Goal: Transaction & Acquisition: Book appointment/travel/reservation

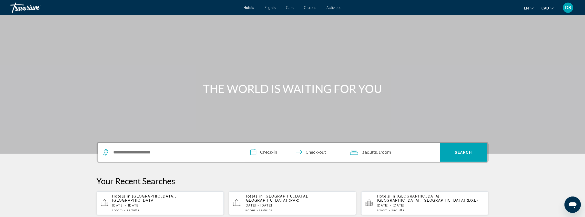
click at [275, 198] on span "[GEOGRAPHIC_DATA], [GEOGRAPHIC_DATA] (PAR)" at bounding box center [276, 198] width 64 height 8
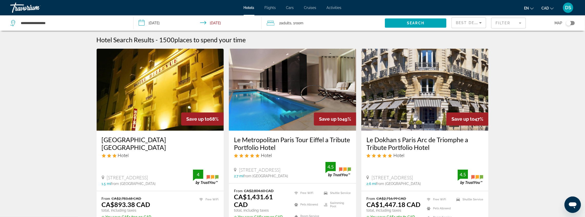
click at [505, 24] on mat-form-field "Filter" at bounding box center [508, 23] width 35 height 11
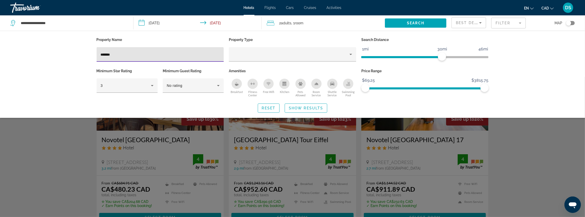
type input "*******"
click at [518, 140] on div "Search widget" at bounding box center [292, 147] width 585 height 140
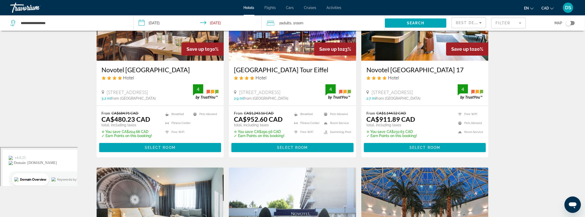
scroll to position [38, 0]
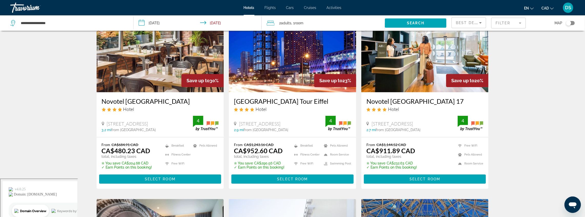
drag, startPoint x: 106, startPoint y: 122, endPoint x: 182, endPoint y: 127, distance: 76.7
click at [182, 126] on div "[STREET_ADDRESS]" at bounding box center [147, 124] width 91 height 6
copy span "[STREET_ADDRESS]"
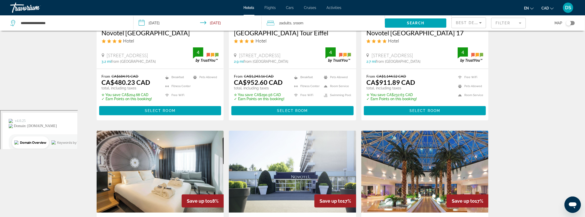
scroll to position [192, 0]
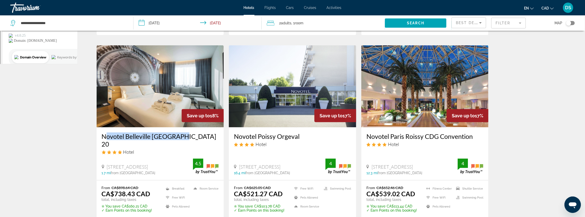
drag, startPoint x: 109, startPoint y: 132, endPoint x: 185, endPoint y: 134, distance: 75.9
click at [185, 134] on div "Novotel Belleville [GEOGRAPHIC_DATA] 20 Hotel [STREET_ADDRESS] 1.7 mi from [GEO…" at bounding box center [160, 153] width 127 height 53
copy h3 "Novotel Belleville [GEOGRAPHIC_DATA] 20"
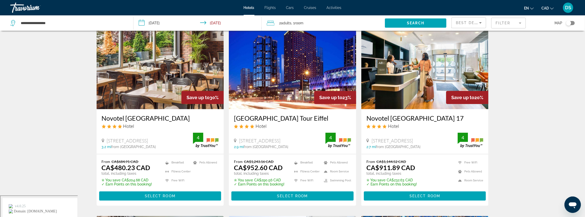
scroll to position [0, 0]
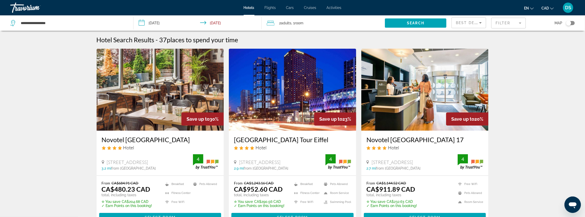
drag, startPoint x: 106, startPoint y: 163, endPoint x: 182, endPoint y: 164, distance: 75.9
click at [182, 164] on div "[STREET_ADDRESS]" at bounding box center [147, 162] width 91 height 6
copy span "[STREET_ADDRESS]"
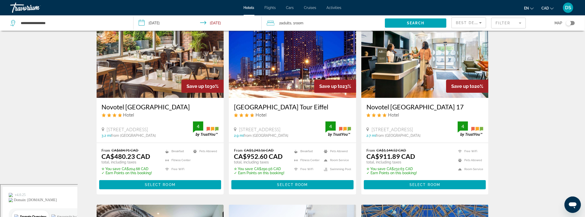
scroll to position [34, 0]
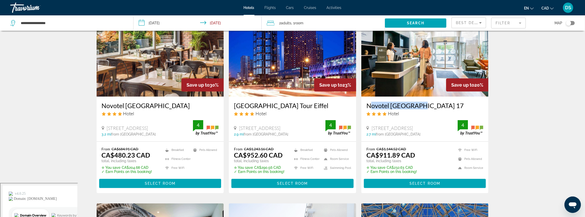
drag, startPoint x: 366, startPoint y: 101, endPoint x: 417, endPoint y: 101, distance: 50.7
click at [417, 101] on div "Novotel [GEOGRAPHIC_DATA] 17 Hotel [STREET_ADDRESS] 2.7 mi from [GEOGRAPHIC_DAT…" at bounding box center [424, 119] width 127 height 45
drag, startPoint x: 233, startPoint y: 101, endPoint x: 328, endPoint y: 98, distance: 94.9
click at [328, 98] on div "[GEOGRAPHIC_DATA] Tour Eiffel Hotel [STREET_ADDRESS] 2.9 mi from [GEOGRAPHIC_DA…" at bounding box center [292, 119] width 127 height 45
copy h3 "[GEOGRAPHIC_DATA] Tour Eiffel"
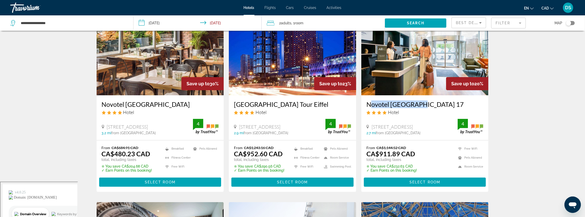
scroll to position [0, 0]
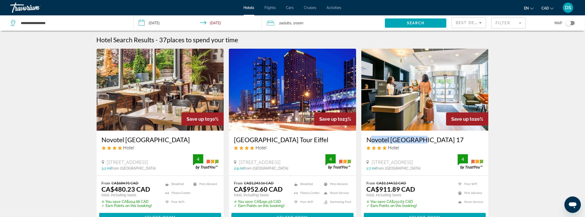
click at [514, 23] on mat-form-field "Filter" at bounding box center [508, 23] width 35 height 11
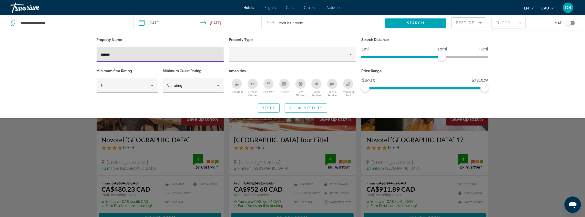
click at [134, 54] on input "*******" at bounding box center [160, 55] width 119 height 6
click at [135, 54] on input "*******" at bounding box center [160, 55] width 119 height 6
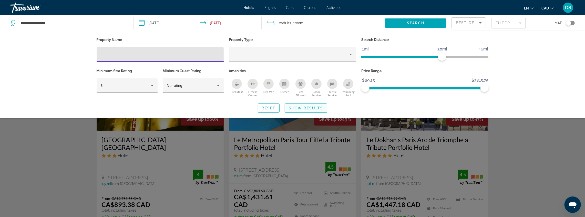
click at [295, 104] on span "Search widget" at bounding box center [306, 108] width 42 height 12
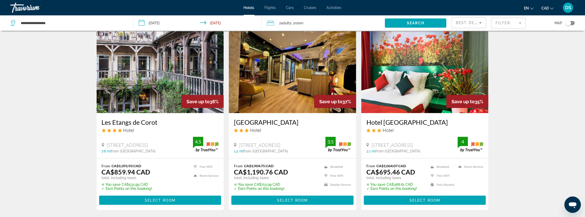
scroll to position [615, 0]
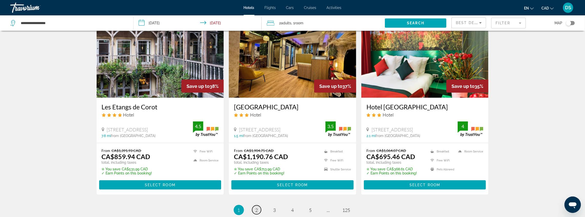
click at [256, 207] on span "2" at bounding box center [257, 210] width 3 height 6
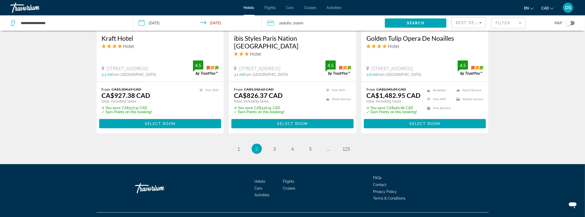
scroll to position [686, 0]
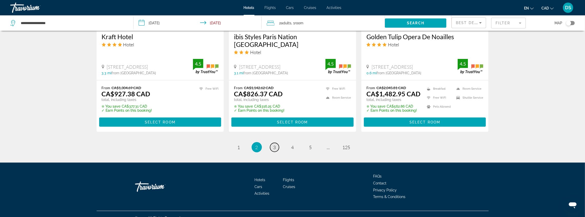
click at [275, 145] on span "3" at bounding box center [274, 148] width 3 height 6
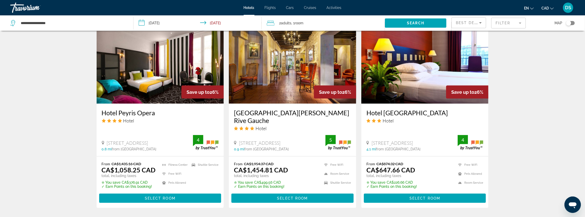
scroll to position [615, 0]
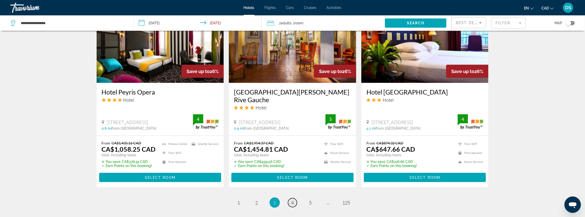
click at [294, 198] on link "page 4" at bounding box center [292, 202] width 9 height 9
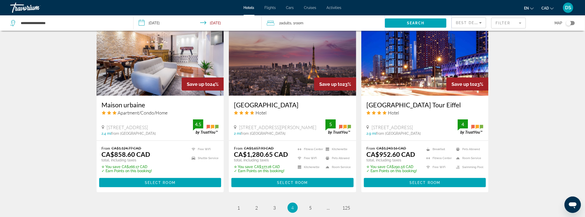
scroll to position [615, 0]
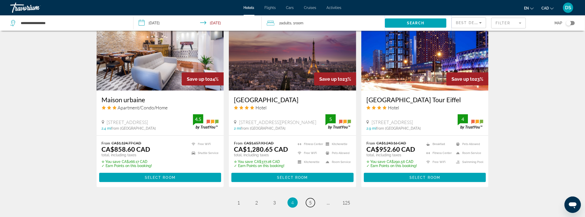
click at [310, 203] on span "5" at bounding box center [310, 203] width 3 height 6
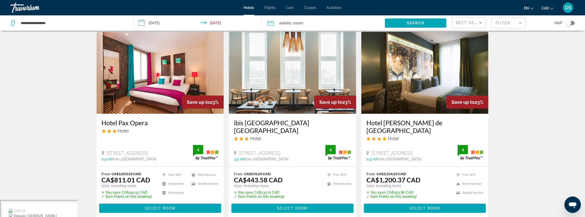
scroll to position [34, 0]
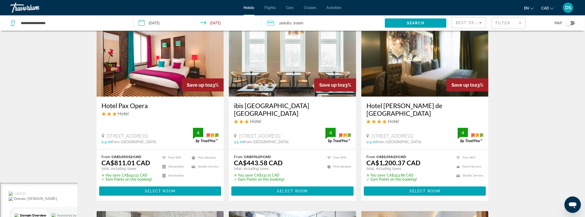
drag, startPoint x: 109, startPoint y: 126, endPoint x: 157, endPoint y: 127, distance: 48.2
click at [157, 133] on div "[STREET_ADDRESS]" at bounding box center [147, 136] width 91 height 6
copy span "[STREET_ADDRESS]"
drag, startPoint x: 500, startPoint y: 20, endPoint x: 484, endPoint y: 24, distance: 16.9
click at [500, 20] on mat-form-field "Filter" at bounding box center [508, 23] width 35 height 11
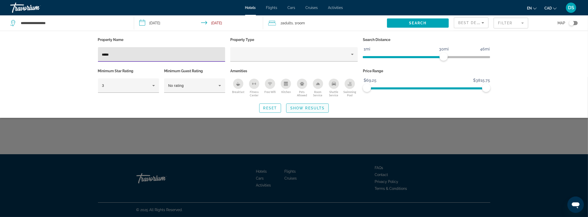
type input "*****"
click at [301, 107] on span "Show Results" at bounding box center [307, 108] width 34 height 4
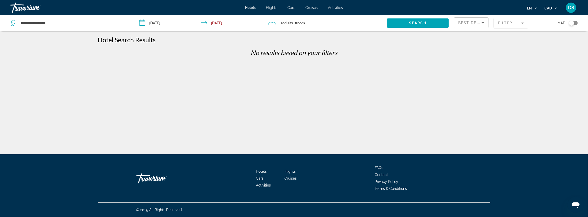
click at [509, 25] on mat-form-field "Filter" at bounding box center [510, 23] width 35 height 11
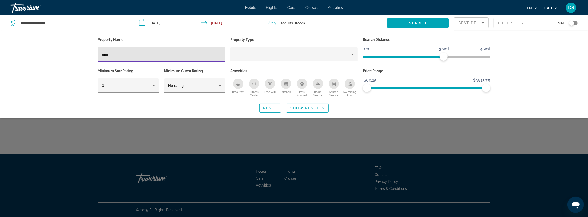
click at [125, 54] on input "*****" at bounding box center [161, 55] width 119 height 6
paste input "**********"
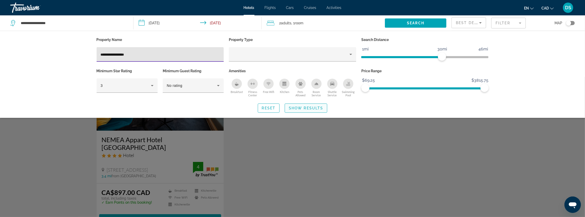
type input "**********"
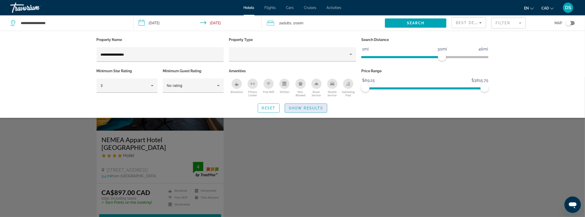
click at [291, 106] on span "Show Results" at bounding box center [306, 108] width 34 height 4
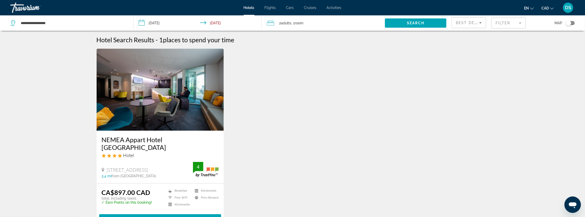
drag, startPoint x: 107, startPoint y: 162, endPoint x: 171, endPoint y: 159, distance: 64.4
click at [171, 162] on div "[STREET_ADDRESS] 3.4 mi from [GEOGRAPHIC_DATA] from hotel 4" at bounding box center [160, 170] width 117 height 16
copy span "[STREET_ADDRESS]"
click at [505, 23] on mat-form-field "Filter" at bounding box center [508, 23] width 35 height 11
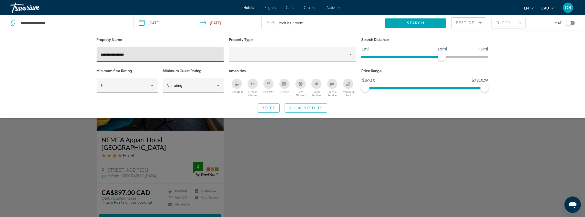
click at [139, 55] on input "**********" at bounding box center [160, 55] width 119 height 6
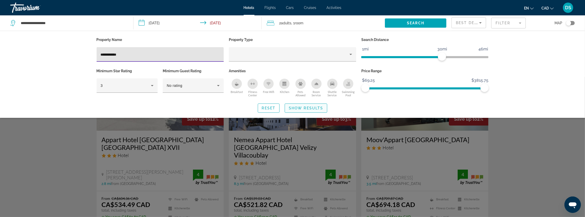
type input "**********"
click at [303, 108] on span "Show Results" at bounding box center [306, 108] width 34 height 4
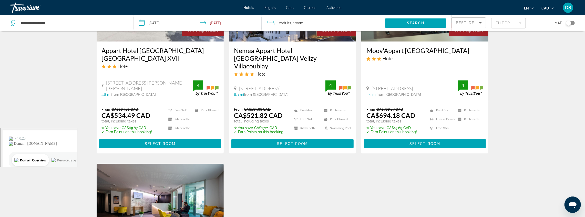
scroll to position [85, 0]
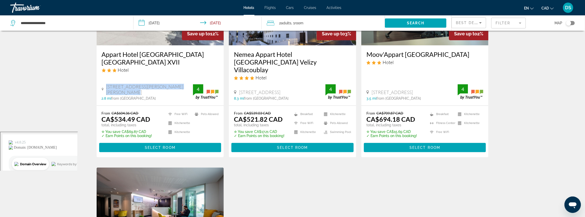
drag, startPoint x: 107, startPoint y: 83, endPoint x: 188, endPoint y: 86, distance: 81.0
click at [188, 86] on div "[STREET_ADDRESS][PERSON_NAME][PERSON_NAME]" at bounding box center [147, 89] width 91 height 11
copy span "[STREET_ADDRESS][PERSON_NAME][PERSON_NAME]"
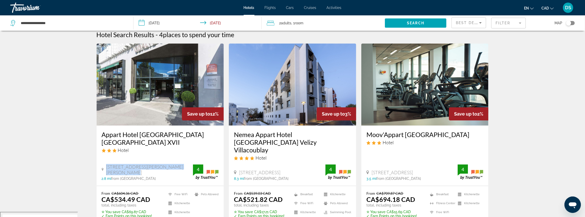
scroll to position [0, 0]
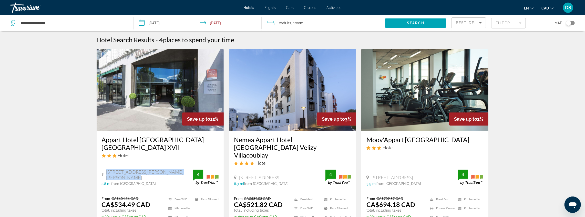
click at [571, 24] on div "Toggle map" at bounding box center [570, 23] width 9 height 4
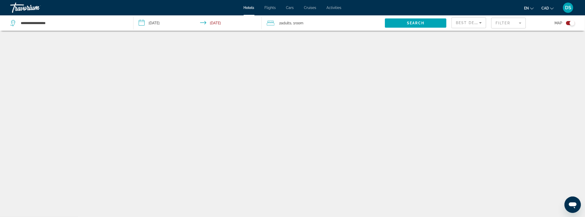
scroll to position [31, 0]
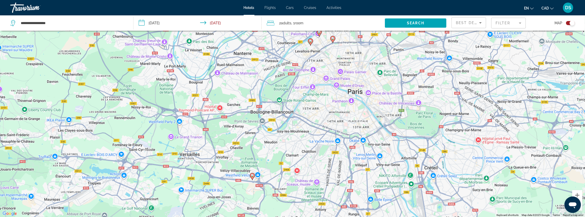
click at [512, 24] on mat-form-field "Filter" at bounding box center [508, 23] width 35 height 11
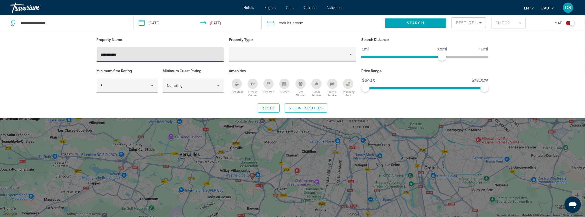
click at [120, 54] on input "**********" at bounding box center [160, 55] width 119 height 6
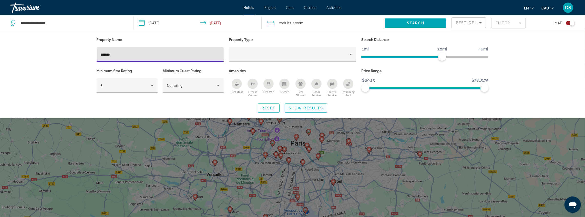
type input "*******"
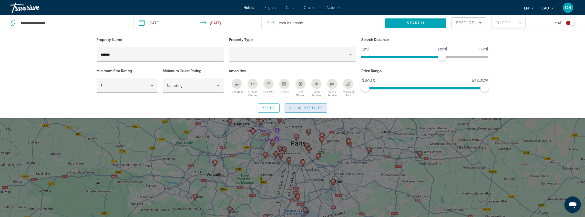
click at [299, 107] on span "Show Results" at bounding box center [306, 108] width 34 height 4
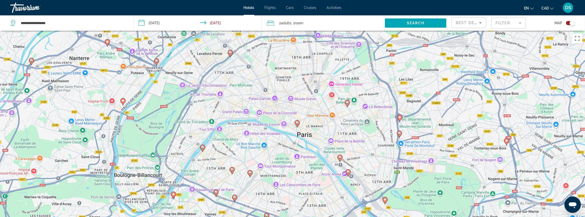
click at [231, 53] on image "Main content" at bounding box center [230, 52] width 3 height 3
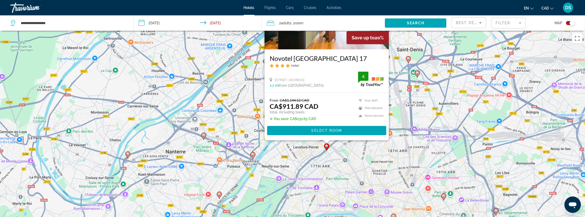
drag, startPoint x: 244, startPoint y: 172, endPoint x: 179, endPoint y: 82, distance: 111.2
click at [179, 82] on div "To activate drag with keyboard, press Alt + Enter. Once in keyboard drag state,…" at bounding box center [292, 139] width 585 height 217
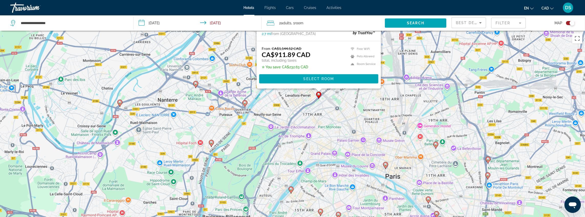
drag, startPoint x: 306, startPoint y: 162, endPoint x: 297, endPoint y: 118, distance: 45.0
click at [297, 118] on div "To activate drag with keyboard, press Alt + Enter. Once in keyboard drag state,…" at bounding box center [292, 139] width 585 height 217
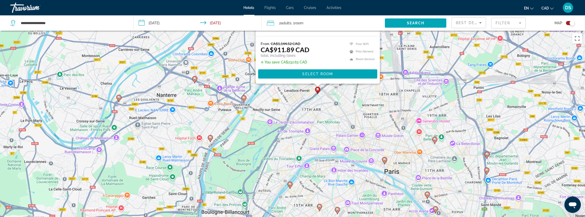
click at [290, 185] on image "Main content" at bounding box center [290, 184] width 3 height 3
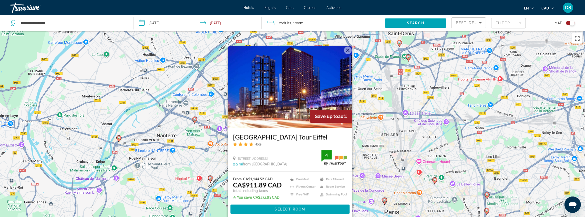
click at [364, 135] on div "To activate drag with keyboard, press Alt + Enter. Once in keyboard drag state,…" at bounding box center [292, 139] width 585 height 217
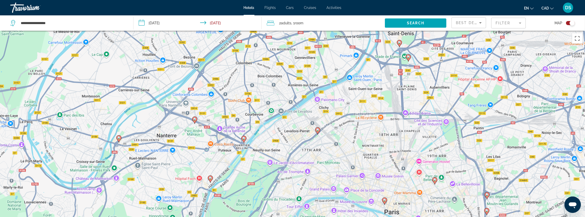
click at [319, 131] on icon "Main content" at bounding box center [317, 130] width 5 height 7
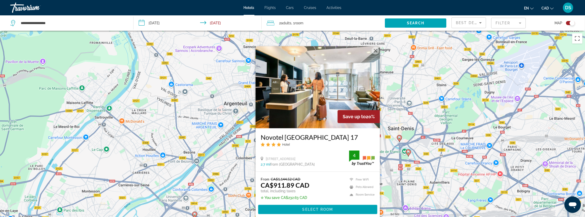
click at [236, 169] on div "To activate drag with keyboard, press Alt + Enter. Once in keyboard drag state,…" at bounding box center [292, 139] width 585 height 217
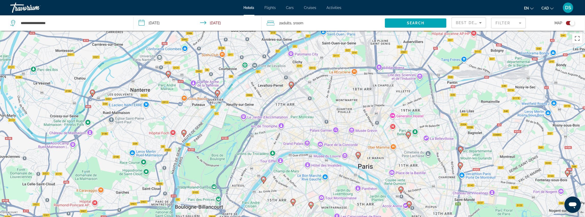
drag, startPoint x: 247, startPoint y: 192, endPoint x: 220, endPoint y: 53, distance: 140.9
click at [220, 53] on div "To activate drag with keyboard, press Alt + Enter. Once in keyboard drag state,…" at bounding box center [292, 139] width 585 height 217
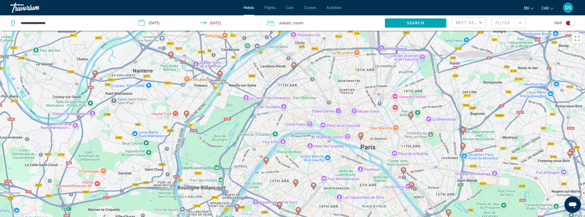
drag, startPoint x: 249, startPoint y: 161, endPoint x: 251, endPoint y: 144, distance: 17.6
click at [251, 144] on div "To activate drag with keyboard, press Alt + Enter. Once in keyboard drag state,…" at bounding box center [292, 139] width 585 height 217
click at [568, 25] on button "Toggle map" at bounding box center [568, 23] width 13 height 5
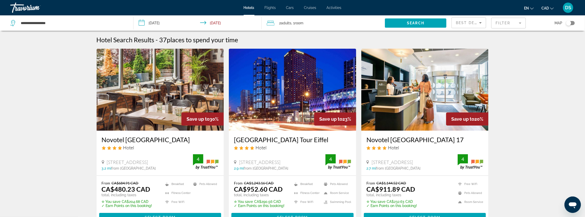
click at [511, 25] on mat-form-field "Filter" at bounding box center [508, 23] width 35 height 11
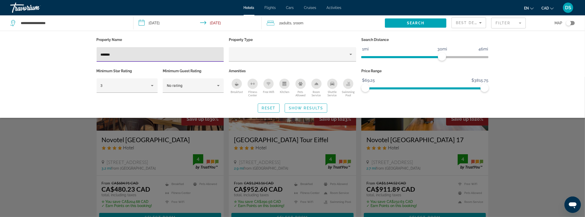
click at [120, 55] on input "*******" at bounding box center [160, 55] width 119 height 6
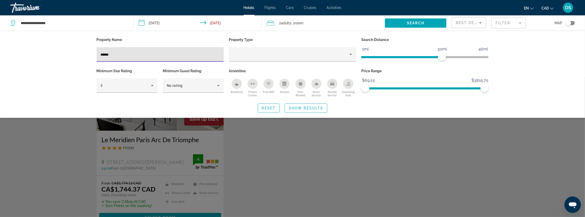
type input "******"
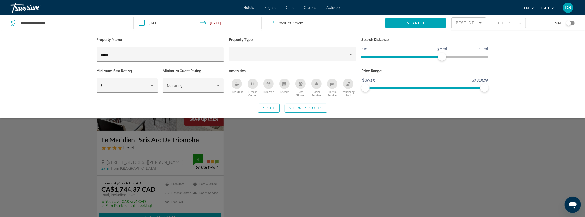
click at [277, 170] on div "Search widget" at bounding box center [292, 147] width 585 height 140
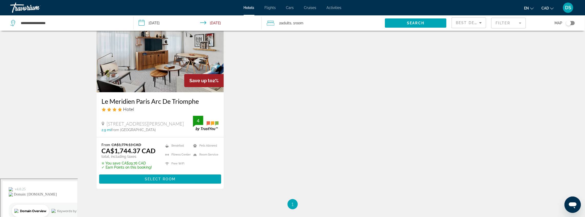
scroll to position [17, 0]
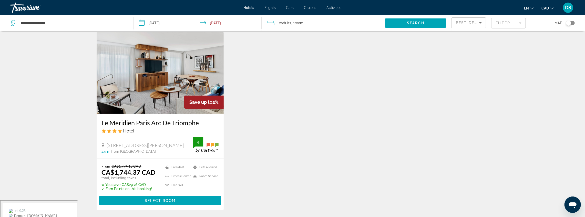
click at [501, 22] on mat-form-field "Filter" at bounding box center [508, 23] width 35 height 11
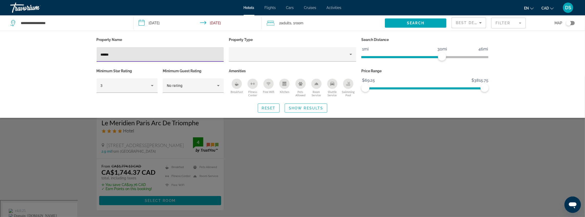
click at [134, 54] on input "******" at bounding box center [160, 55] width 119 height 6
type input "*"
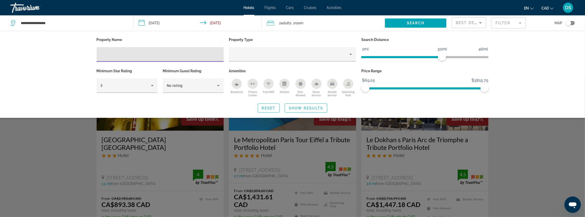
click at [293, 111] on span "Search widget" at bounding box center [306, 108] width 42 height 12
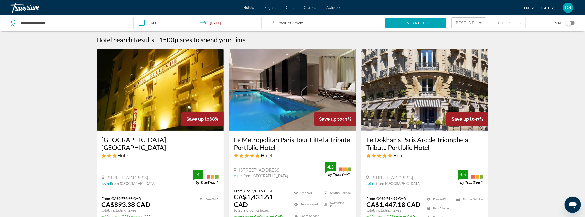
click at [572, 24] on div "Toggle map" at bounding box center [570, 23] width 9 height 4
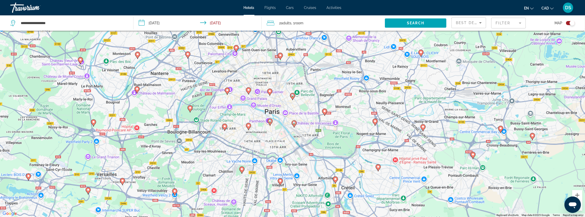
drag, startPoint x: 248, startPoint y: 67, endPoint x: 248, endPoint y: 181, distance: 113.8
click at [250, 176] on div "To activate drag with keyboard, press Alt + Enter. Once in keyboard drag state,…" at bounding box center [292, 108] width 585 height 217
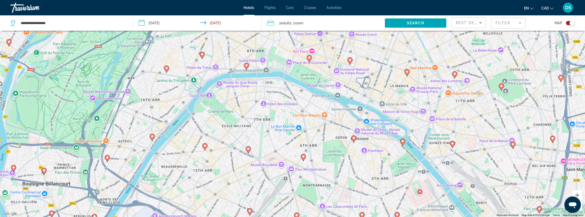
drag, startPoint x: 281, startPoint y: 100, endPoint x: 293, endPoint y: 146, distance: 47.8
click at [293, 146] on div "To activate drag with keyboard, press Alt + Enter. Once in keyboard drag state,…" at bounding box center [292, 108] width 585 height 217
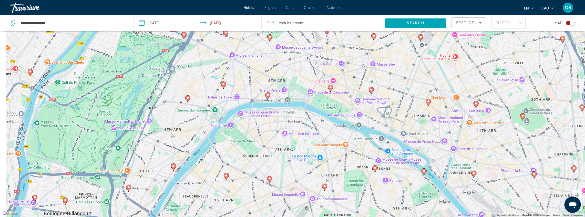
drag, startPoint x: 207, startPoint y: 105, endPoint x: 229, endPoint y: 135, distance: 37.1
click at [229, 135] on div "To activate drag with keyboard, press Alt + Enter. Once in keyboard drag state,…" at bounding box center [292, 108] width 585 height 217
click at [223, 84] on image "Main content" at bounding box center [223, 84] width 3 height 3
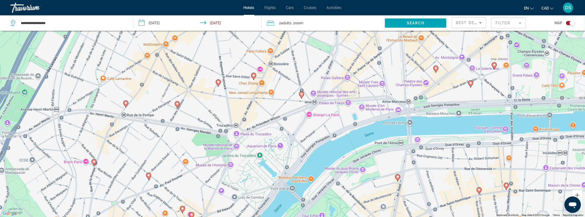
drag, startPoint x: 318, startPoint y: 193, endPoint x: 318, endPoint y: 139, distance: 54.3
click at [318, 139] on div "To navigate, press the arrow keys. To activate drag with keyboard, press Alt + …" at bounding box center [292, 108] width 585 height 217
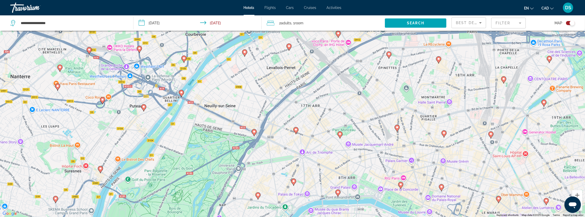
drag, startPoint x: 285, startPoint y: 87, endPoint x: 268, endPoint y: 156, distance: 71.1
click at [268, 156] on div "To navigate, press the arrow keys. To activate drag with keyboard, press Alt + …" at bounding box center [292, 108] width 585 height 217
click at [254, 132] on image "Main content" at bounding box center [254, 131] width 3 height 3
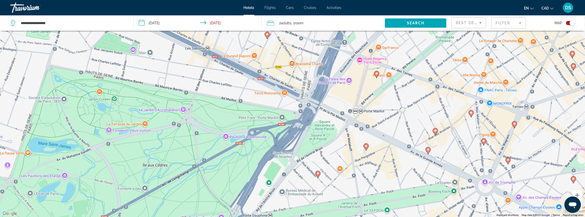
click at [267, 36] on icon "Main content" at bounding box center [267, 35] width 5 height 7
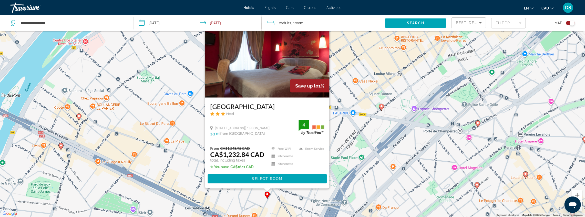
click at [351, 174] on div "To navigate, press the arrow keys. To activate drag with keyboard, press Alt + …" at bounding box center [292, 108] width 585 height 217
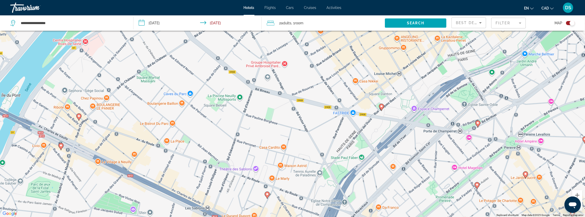
click at [382, 107] on image "Main content" at bounding box center [381, 106] width 3 height 3
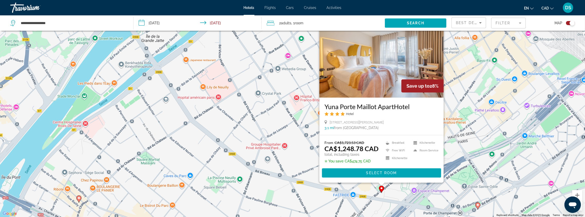
click at [287, 170] on div "To activate drag with keyboard, press Alt + Enter. Once in keyboard drag state,…" at bounding box center [292, 108] width 585 height 217
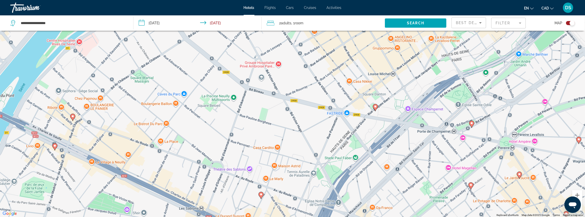
drag, startPoint x: 287, startPoint y: 182, endPoint x: 282, endPoint y: 128, distance: 54.0
click at [281, 100] on div "To activate drag with keyboard, press Alt + Enter. Once in keyboard drag state,…" at bounding box center [292, 108] width 585 height 217
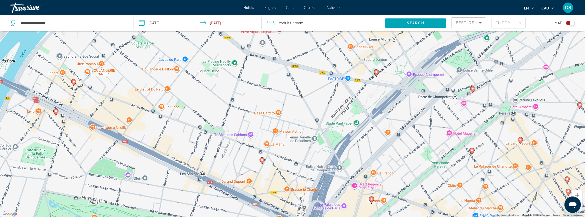
drag, startPoint x: 308, startPoint y: 137, endPoint x: 287, endPoint y: 90, distance: 50.9
click at [288, 87] on div "To activate drag with keyboard, press Alt + Enter. Once in keyboard drag state,…" at bounding box center [292, 108] width 585 height 217
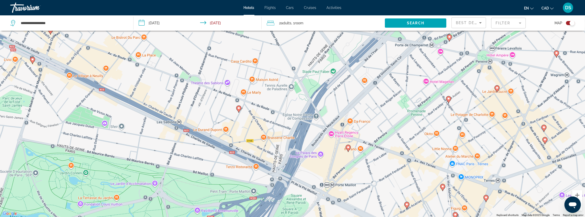
click at [349, 147] on image "Main content" at bounding box center [348, 147] width 3 height 3
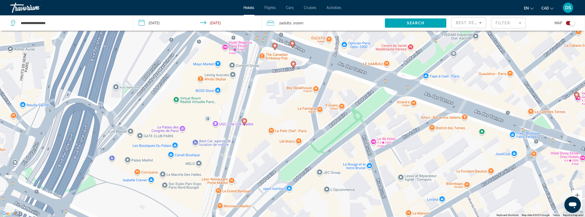
click at [245, 122] on image "Main content" at bounding box center [244, 120] width 3 height 3
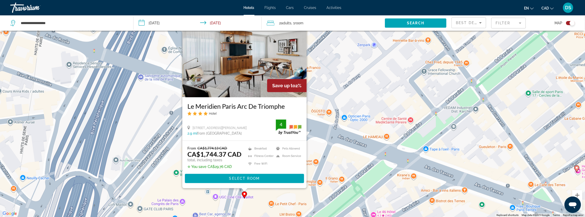
click at [352, 154] on div "To activate drag with keyboard, press Alt + Enter. Once in keyboard drag state,…" at bounding box center [292, 108] width 585 height 217
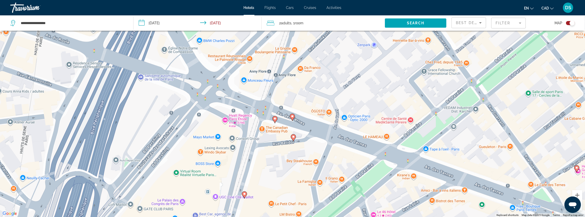
click at [294, 137] on image "Main content" at bounding box center [293, 136] width 3 height 3
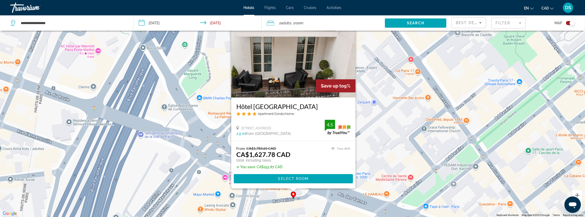
click at [217, 182] on div "To activate drag with keyboard, press Alt + Enter. Once in keyboard drag state,…" at bounding box center [292, 108] width 585 height 217
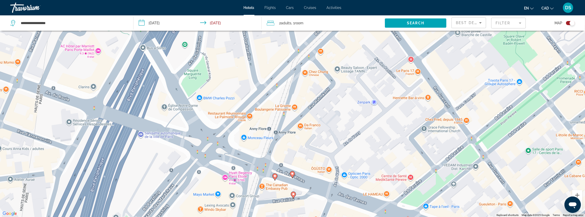
click at [294, 174] on image "Main content" at bounding box center [292, 173] width 3 height 3
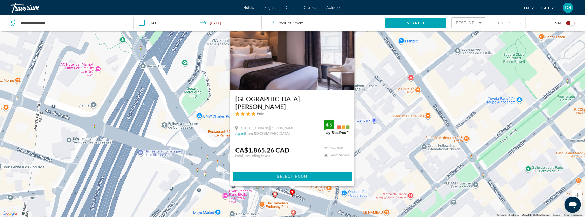
click at [276, 194] on image "Main content" at bounding box center [274, 194] width 3 height 3
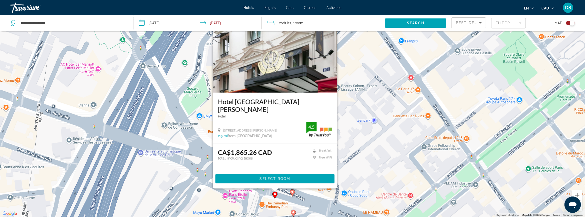
click at [246, 199] on div "To activate drag with keyboard, press Alt + Enter. Once in keyboard drag state,…" at bounding box center [292, 108] width 585 height 217
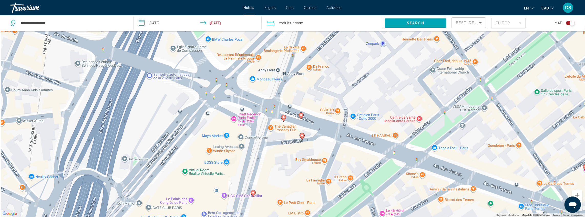
drag, startPoint x: 257, startPoint y: 203, endPoint x: 267, endPoint y: 125, distance: 79.0
click at [267, 125] on div "To activate drag with keyboard, press Alt + Enter. Once in keyboard drag state,…" at bounding box center [292, 108] width 585 height 217
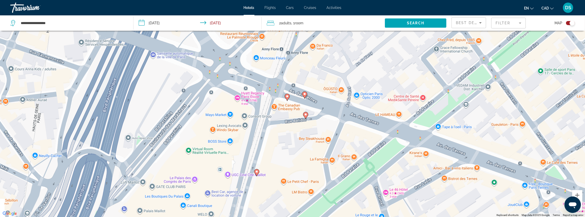
drag, startPoint x: 263, startPoint y: 160, endPoint x: 268, endPoint y: 132, distance: 28.6
click at [268, 132] on div "To activate drag with keyboard, press Alt + Enter. Once in keyboard drag state,…" at bounding box center [292, 108] width 585 height 217
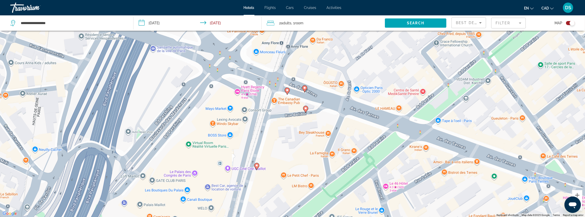
click at [257, 166] on image "Main content" at bounding box center [256, 165] width 3 height 3
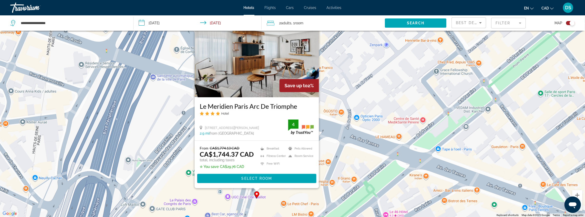
click at [187, 168] on div "To activate drag with keyboard, press Alt + Enter. Once in keyboard drag state,…" at bounding box center [292, 108] width 585 height 217
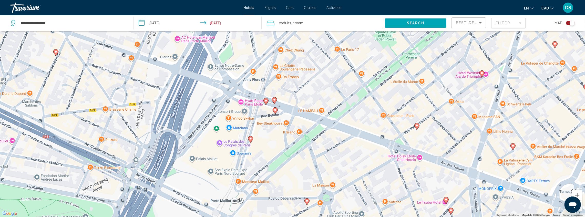
drag, startPoint x: 287, startPoint y: 191, endPoint x: 285, endPoint y: 138, distance: 52.6
click at [285, 138] on div "To activate drag with keyboard, press Alt + Enter. Once in keyboard drag state,…" at bounding box center [292, 108] width 585 height 217
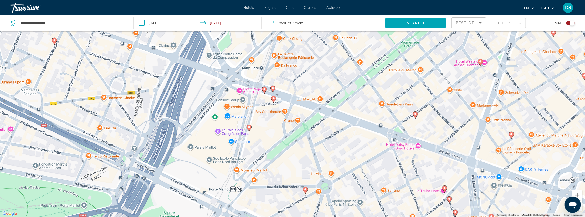
click at [305, 190] on image "Main content" at bounding box center [305, 189] width 3 height 3
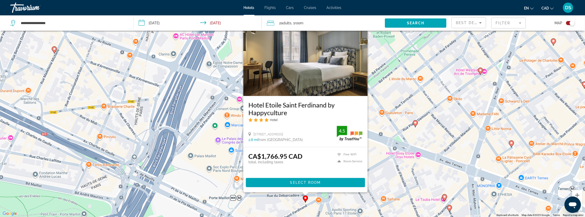
click at [204, 101] on div "To activate drag with keyboard, press Alt + Enter. Once in keyboard drag state,…" at bounding box center [292, 108] width 585 height 217
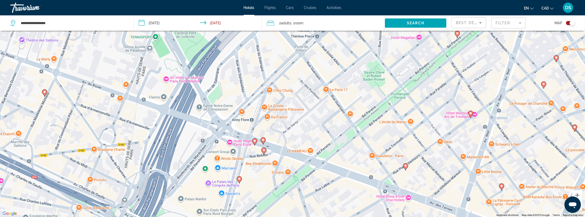
drag, startPoint x: 237, startPoint y: 98, endPoint x: 227, endPoint y: 141, distance: 44.6
click at [227, 141] on div "To activate drag with keyboard, press Alt + Enter. Once in keyboard drag state,…" at bounding box center [292, 108] width 585 height 217
click at [256, 140] on image "Main content" at bounding box center [254, 140] width 3 height 3
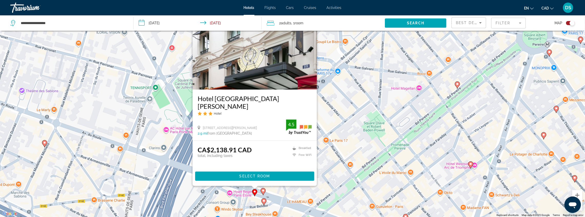
click at [329, 160] on div "To activate drag with keyboard, press Alt + Enter. Once in keyboard drag state,…" at bounding box center [292, 108] width 585 height 217
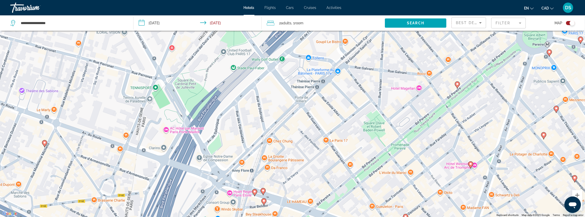
click at [263, 191] on image "Main content" at bounding box center [263, 190] width 3 height 3
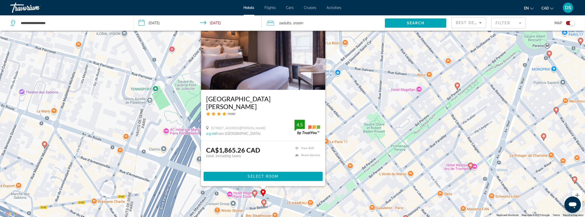
click at [195, 148] on div "To activate drag with keyboard, press Alt + Enter. Once in keyboard drag state,…" at bounding box center [292, 108] width 585 height 217
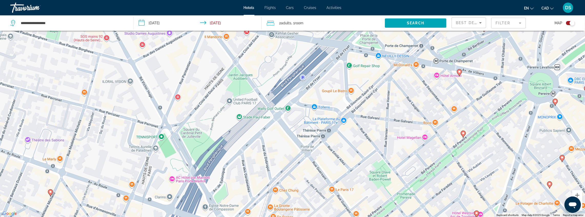
drag, startPoint x: 218, startPoint y: 134, endPoint x: 224, endPoint y: 176, distance: 42.5
click at [224, 176] on div "To activate drag with keyboard, press Alt + Enter. Once in keyboard drag state,…" at bounding box center [292, 108] width 585 height 217
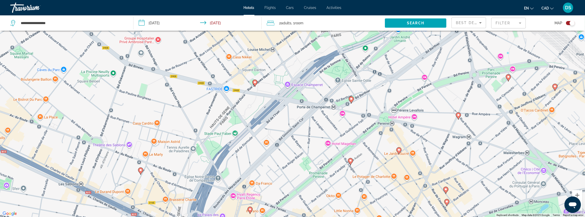
click at [254, 84] on image "Main content" at bounding box center [254, 82] width 3 height 3
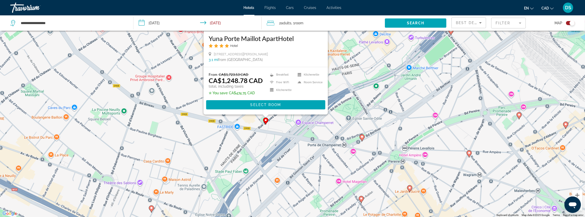
drag, startPoint x: 250, startPoint y: 200, endPoint x: 260, endPoint y: 123, distance: 78.1
click at [261, 120] on div "To activate drag with keyboard, press Alt + Enter. Once in keyboard drag state,…" at bounding box center [292, 108] width 585 height 217
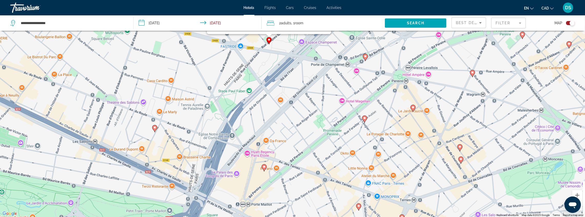
drag, startPoint x: 260, startPoint y: 149, endPoint x: 257, endPoint y: 108, distance: 40.6
click at [257, 108] on div "To activate drag with keyboard, press Alt + Enter. Once in keyboard drag state,…" at bounding box center [292, 108] width 585 height 217
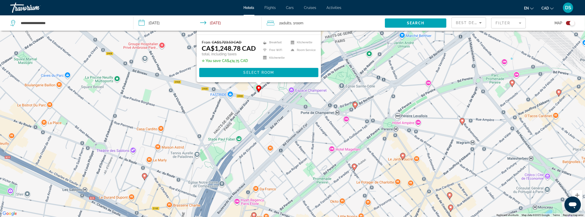
drag, startPoint x: 273, startPoint y: 108, endPoint x: 266, endPoint y: 139, distance: 31.4
click at [266, 139] on div "To activate drag with keyboard, press Alt + Enter. Once in keyboard drag state,…" at bounding box center [292, 108] width 585 height 217
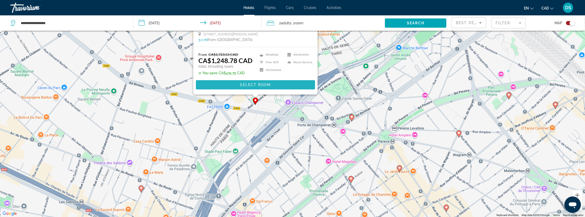
click at [260, 87] on span "Select Room" at bounding box center [255, 85] width 31 height 4
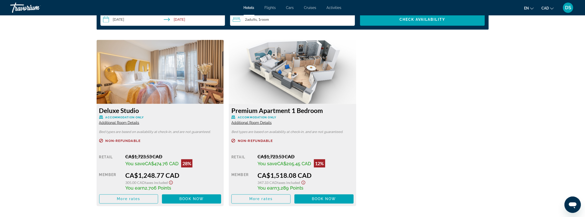
scroll to position [583, 0]
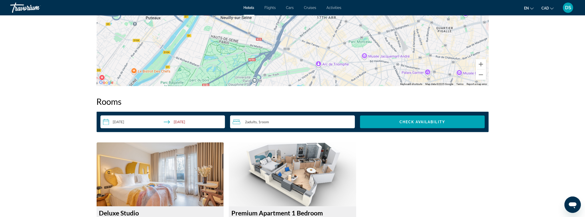
click at [124, 126] on input "**********" at bounding box center [163, 123] width 127 height 14
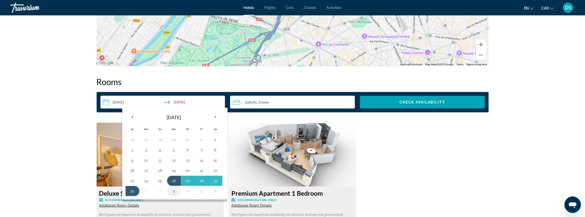
scroll to position [634, 0]
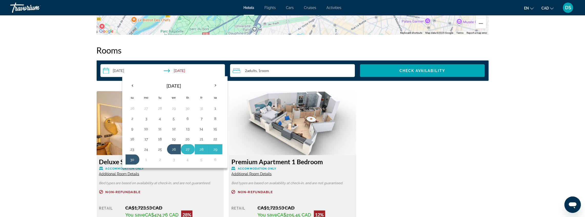
click at [186, 150] on button "27" at bounding box center [188, 149] width 8 height 7
click at [134, 159] on button "30" at bounding box center [132, 159] width 8 height 7
type input "**********"
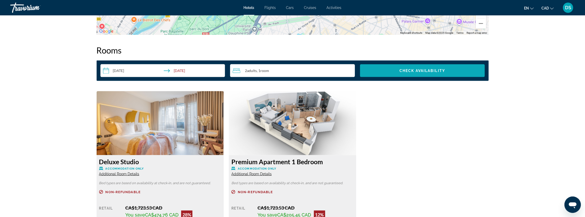
click at [419, 73] on span "Check Availability" at bounding box center [423, 71] width 46 height 4
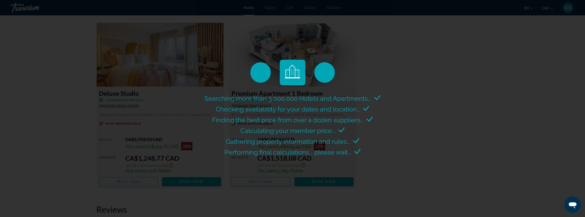
scroll to position [628, 0]
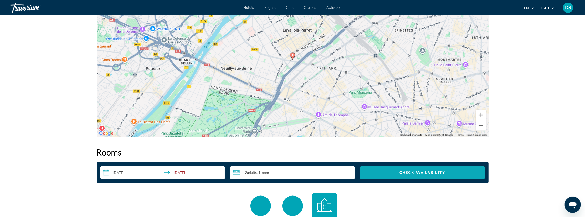
scroll to position [525, 0]
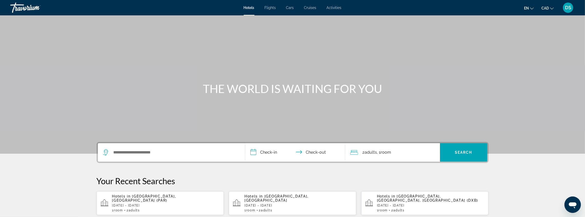
click at [158, 205] on div "Hotels in [GEOGRAPHIC_DATA], [GEOGRAPHIC_DATA] ([GEOGRAPHIC_DATA]) [DATE] - [DA…" at bounding box center [166, 203] width 108 height 18
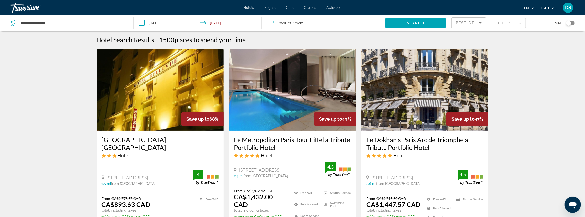
click at [515, 25] on mat-form-field "Filter" at bounding box center [508, 23] width 35 height 11
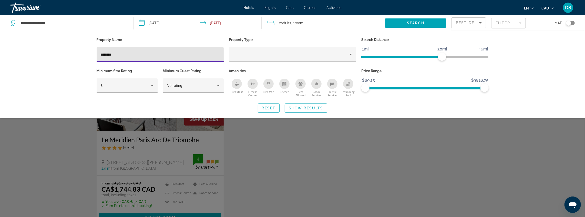
type input "********"
click at [274, 140] on div "Search widget" at bounding box center [292, 147] width 585 height 140
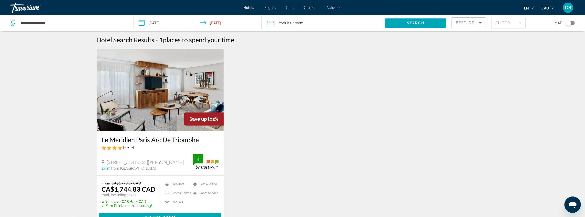
click at [159, 24] on input "**********" at bounding box center [199, 23] width 130 height 17
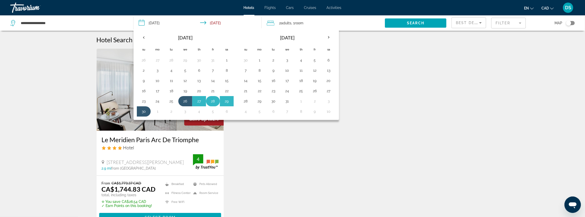
click at [212, 100] on button "28" at bounding box center [213, 101] width 8 height 7
click at [143, 109] on button "30" at bounding box center [144, 111] width 8 height 7
type input "**********"
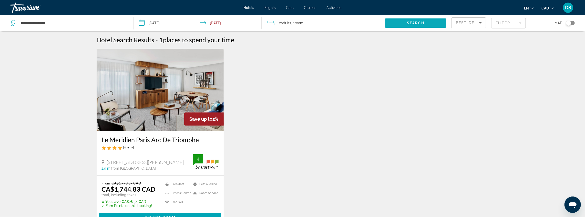
click at [415, 20] on span "Search widget" at bounding box center [416, 23] width 62 height 12
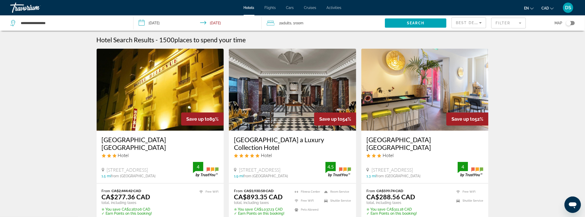
click at [507, 23] on mat-form-field "Filter" at bounding box center [508, 23] width 35 height 11
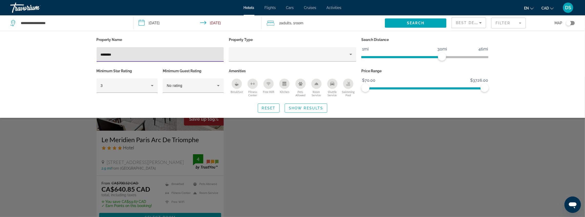
type input "********"
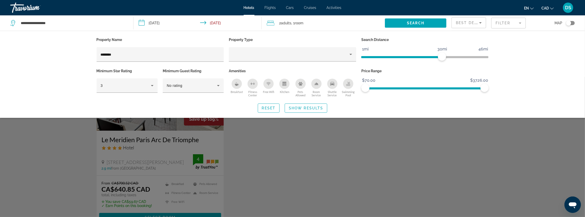
click at [284, 153] on div "Search widget" at bounding box center [292, 147] width 585 height 140
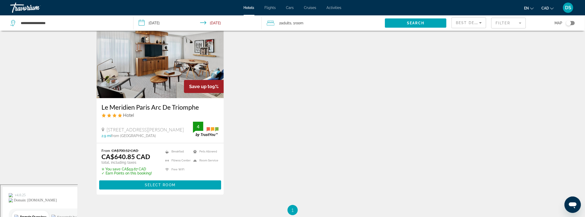
scroll to position [34, 0]
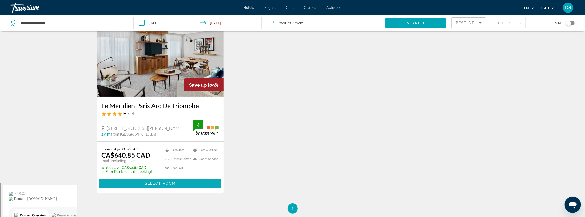
click at [190, 180] on span "Main content" at bounding box center [160, 183] width 122 height 12
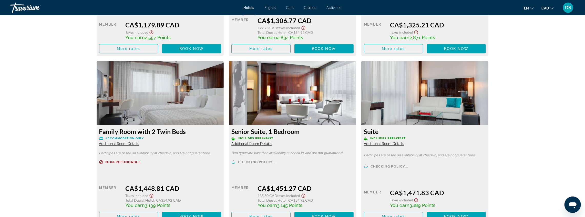
scroll to position [1367, 0]
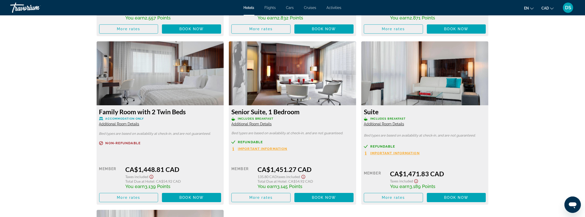
click at [249, 144] on span "Refundable" at bounding box center [250, 141] width 25 height 3
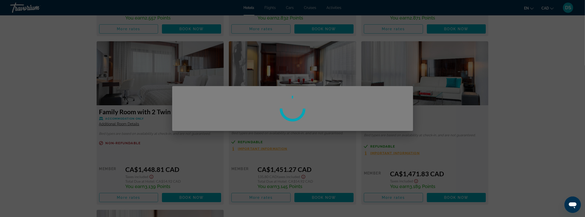
scroll to position [0, 0]
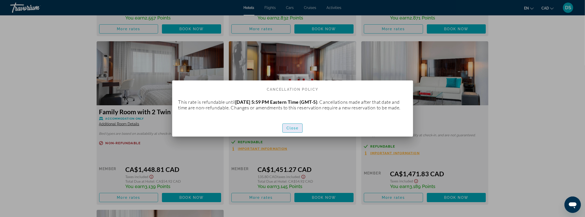
click at [291, 134] on span "button" at bounding box center [293, 128] width 20 height 12
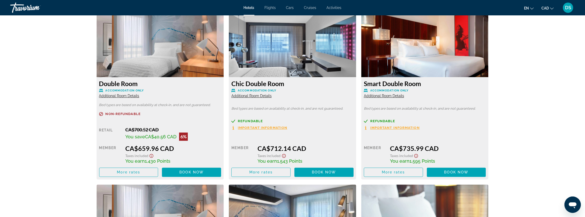
scroll to position [888, 0]
click at [251, 121] on span "Refundable" at bounding box center [250, 120] width 25 height 3
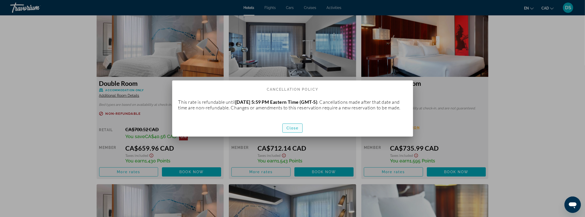
click at [289, 130] on span "Close" at bounding box center [293, 128] width 12 height 4
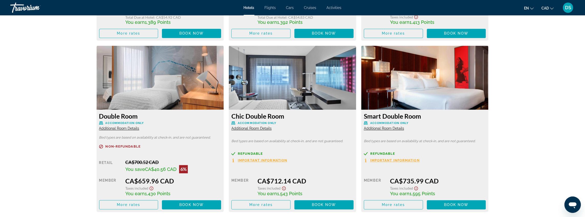
scroll to position [854, 0]
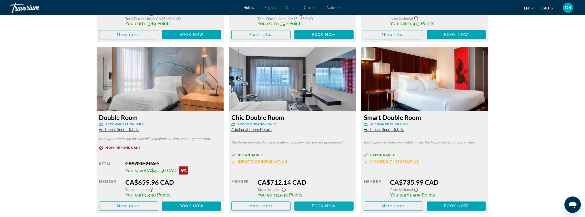
click at [341, 206] on span "Main content" at bounding box center [323, 206] width 59 height 12
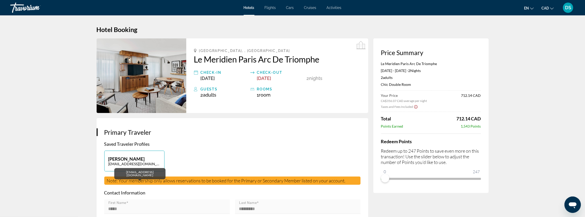
click at [148, 162] on p "cleandoeusa@gmail.com" at bounding box center [134, 164] width 52 height 4
type input "*****"
type input "*********"
type input "**********"
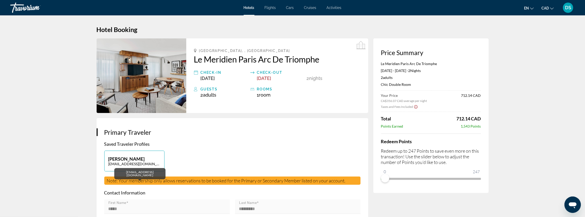
type input "**********"
type input "*******"
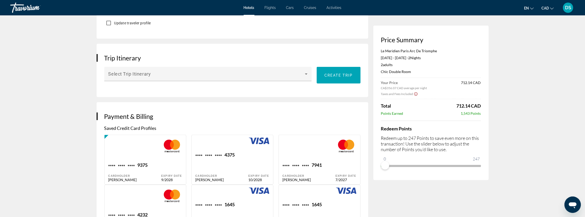
scroll to position [273, 0]
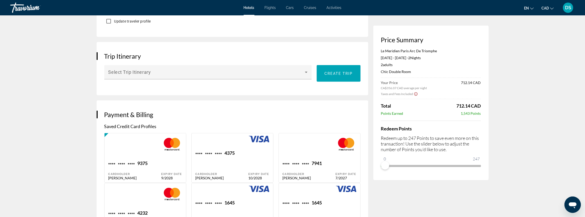
click at [242, 148] on div "Main content" at bounding box center [222, 143] width 53 height 14
type input "*****"
type input "*********"
type input "**********"
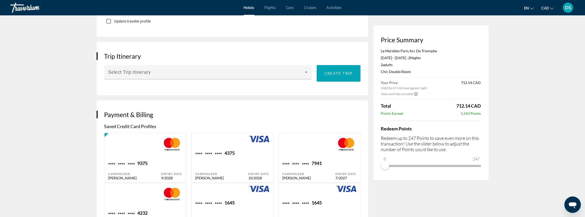
type input "*******"
type input "******"
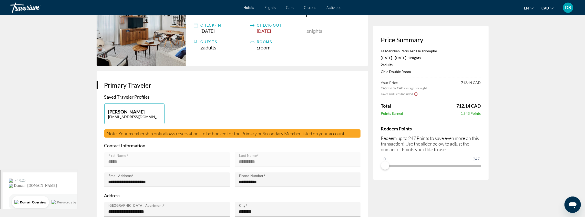
scroll to position [0, 0]
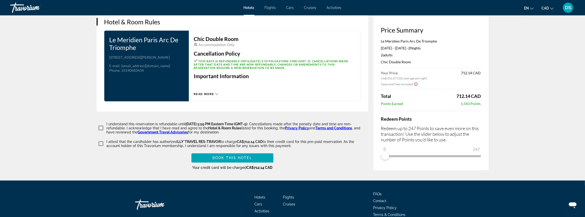
scroll to position [749, 0]
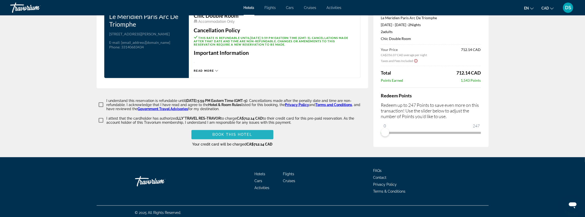
click at [232, 133] on span "Book this hotel" at bounding box center [232, 135] width 40 height 4
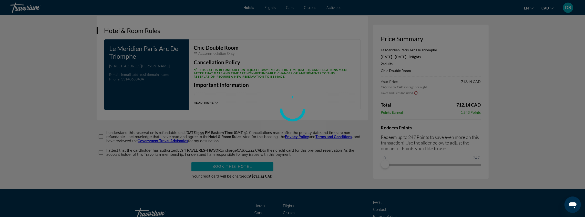
scroll to position [664, 0]
